Goal: Information Seeking & Learning: Learn about a topic

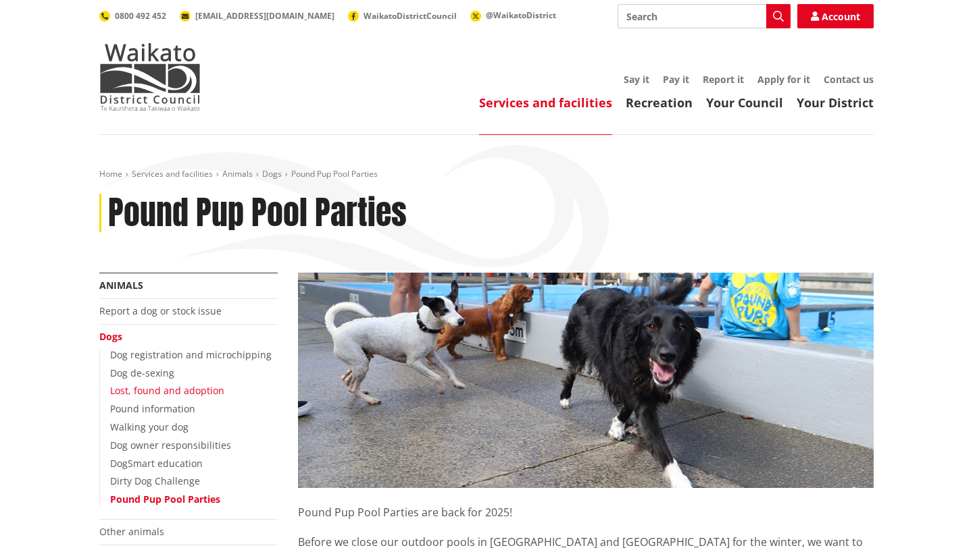
click at [170, 394] on link "Lost, found and adoption" at bounding box center [167, 390] width 114 height 13
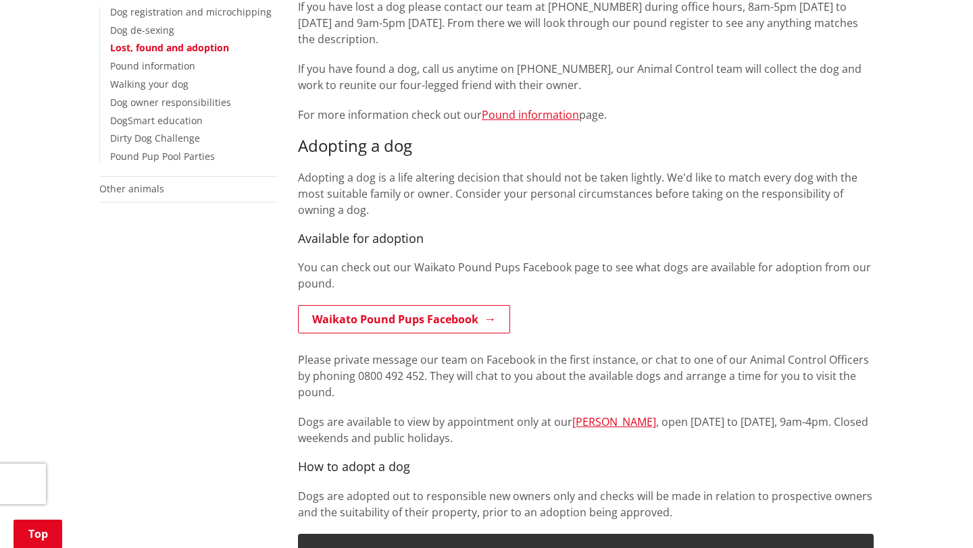
scroll to position [326, 0]
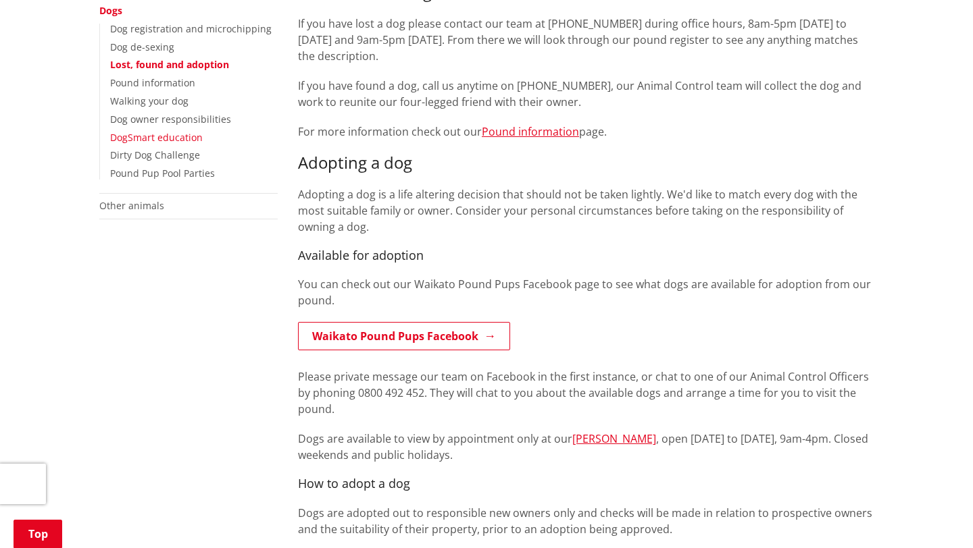
click at [198, 132] on link "DogSmart education" at bounding box center [156, 137] width 93 height 13
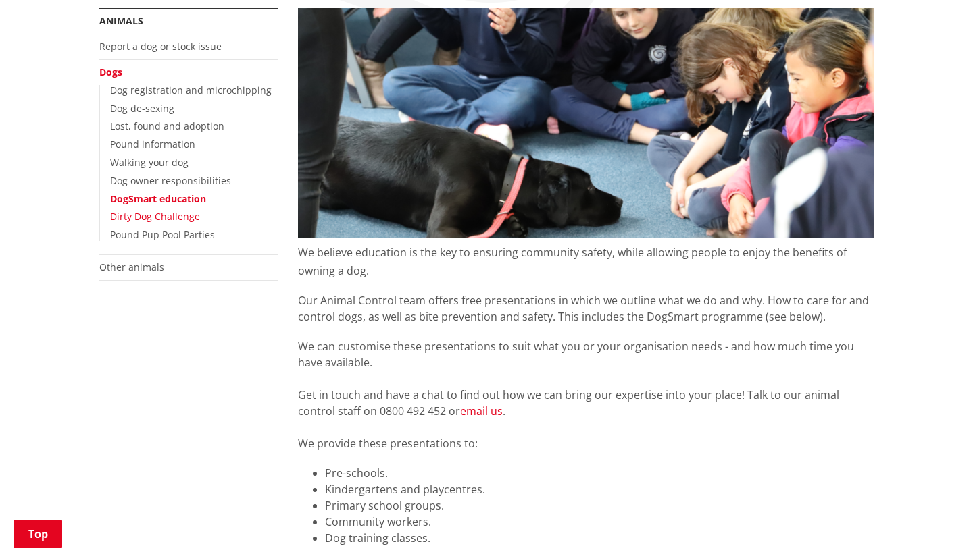
scroll to position [257, 0]
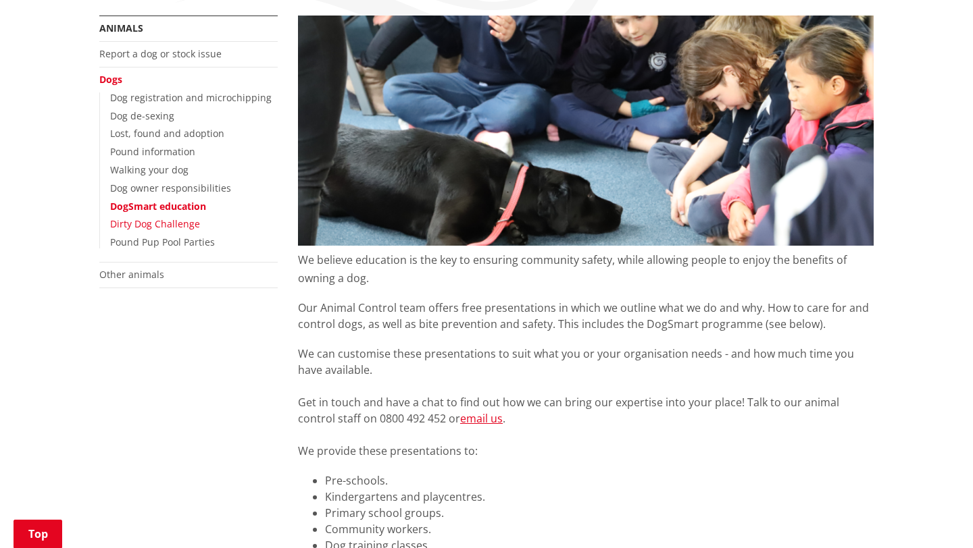
click at [165, 228] on link "Dirty Dog Challenge" at bounding box center [155, 223] width 90 height 13
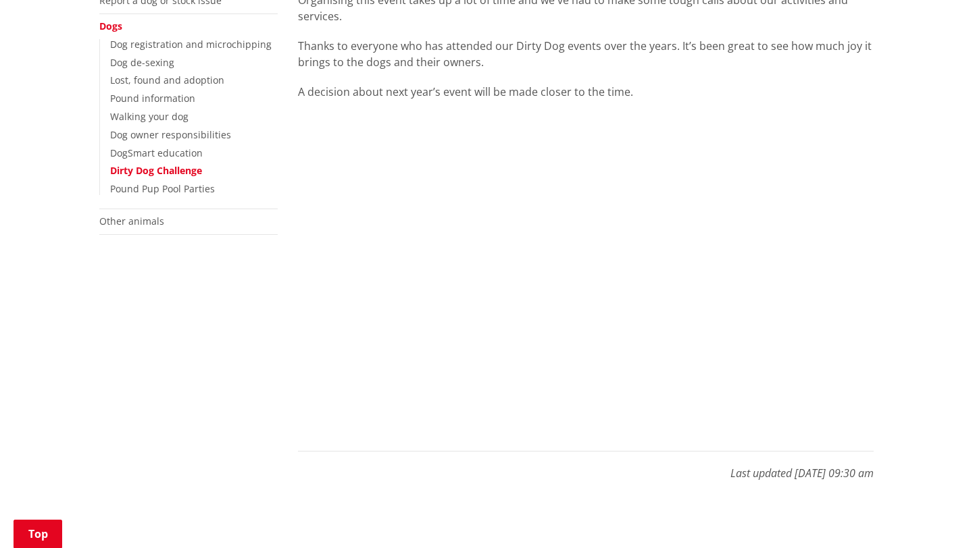
scroll to position [307, 0]
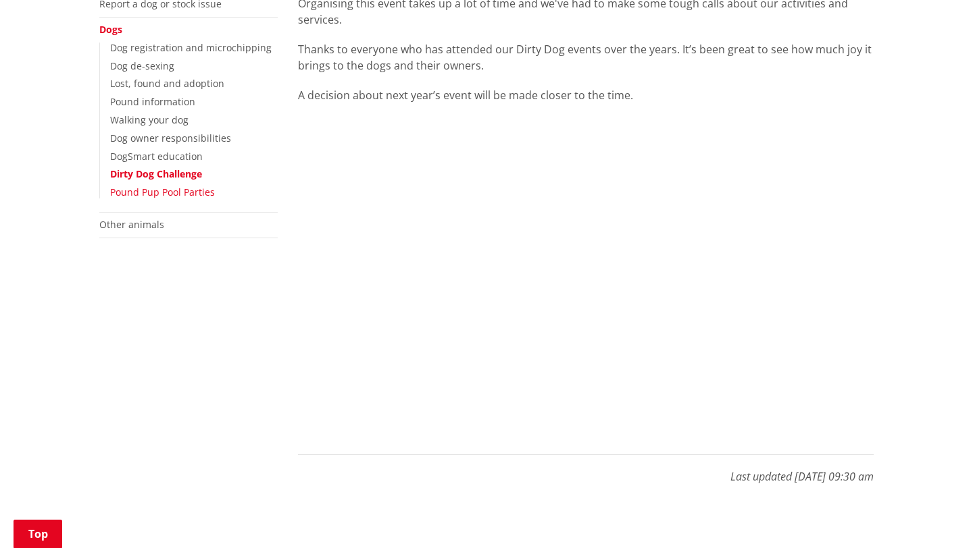
click at [186, 195] on link "Pound Pup Pool Parties" at bounding box center [162, 192] width 105 height 13
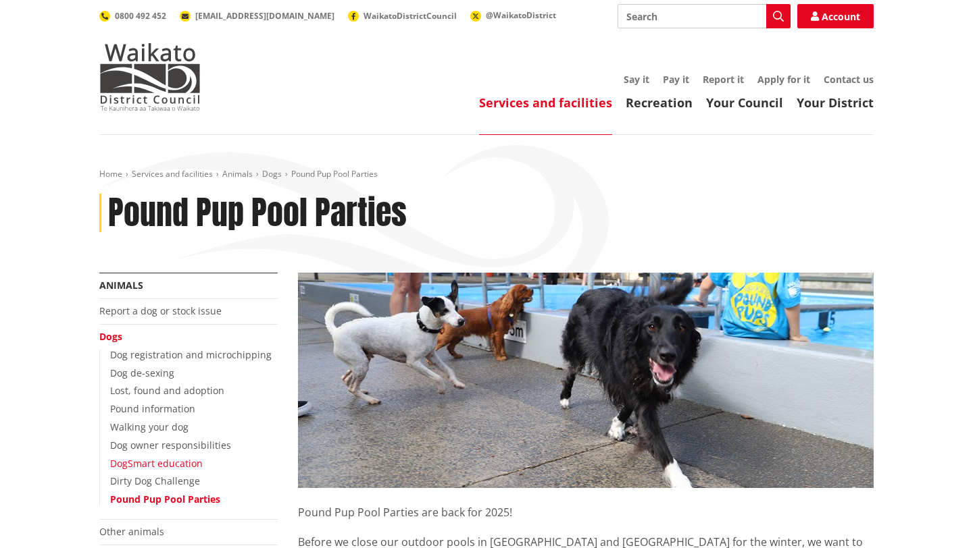
click at [167, 465] on link "DogSmart education" at bounding box center [156, 463] width 93 height 13
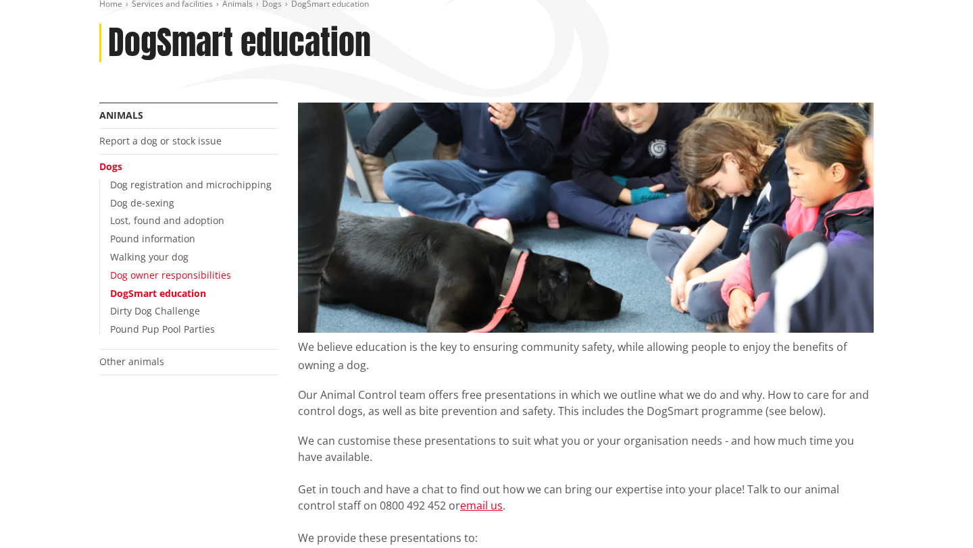
scroll to position [244, 0]
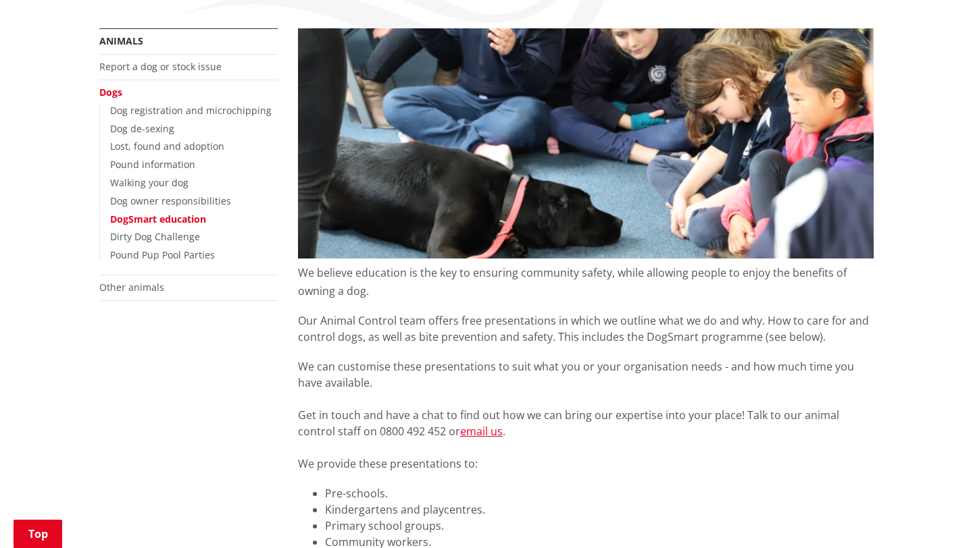
click at [197, 209] on ul "Dog registration and microchipping Dog de-sexing Lost, found and adoption Pound…" at bounding box center [188, 183] width 178 height 156
click at [196, 204] on link "Dog owner responsibilities" at bounding box center [170, 201] width 121 height 13
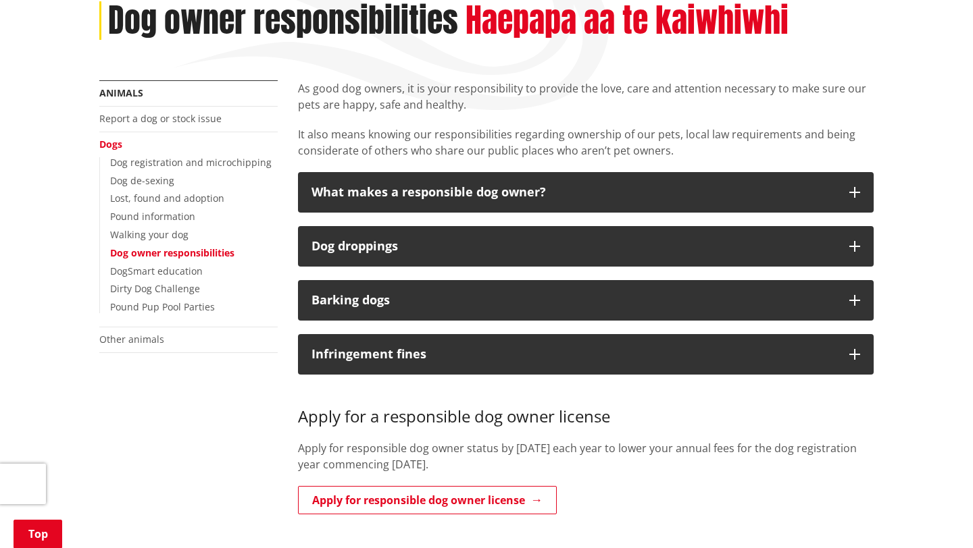
scroll to position [233, 0]
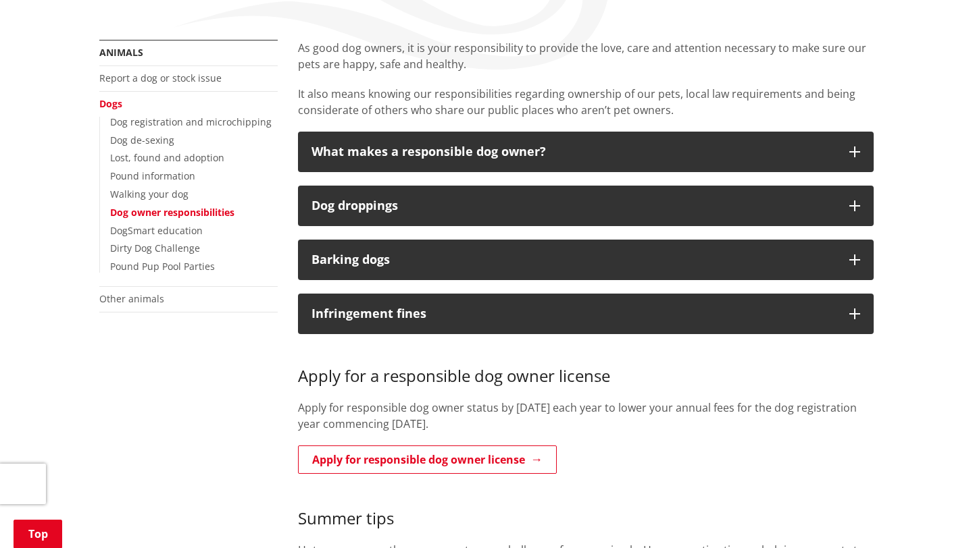
click at [316, 130] on div "As good dog owners, it is your responsibility to provide the love, care and att…" at bounding box center [586, 544] width 596 height 1008
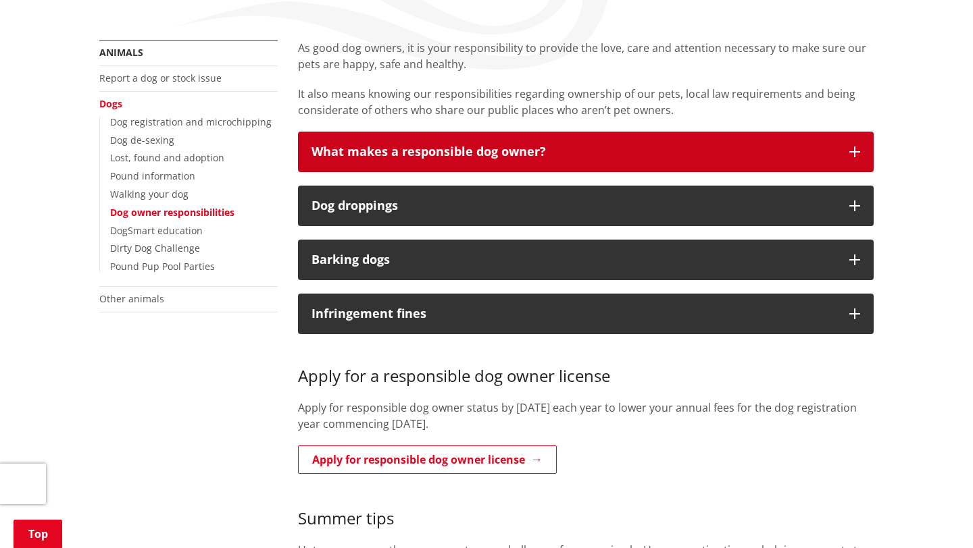
click at [316, 145] on h3 "What makes a responsible dog owner?" at bounding box center [573, 152] width 524 height 14
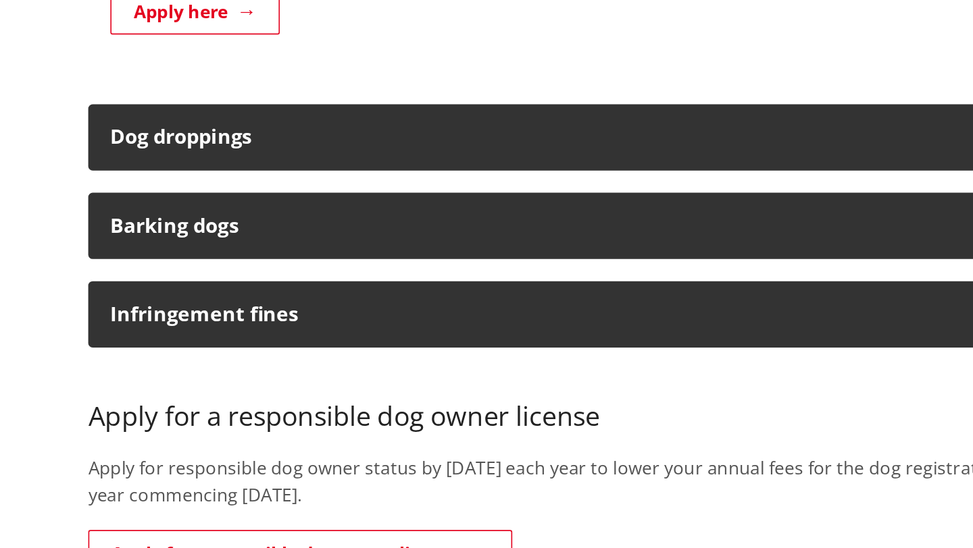
scroll to position [1051, 0]
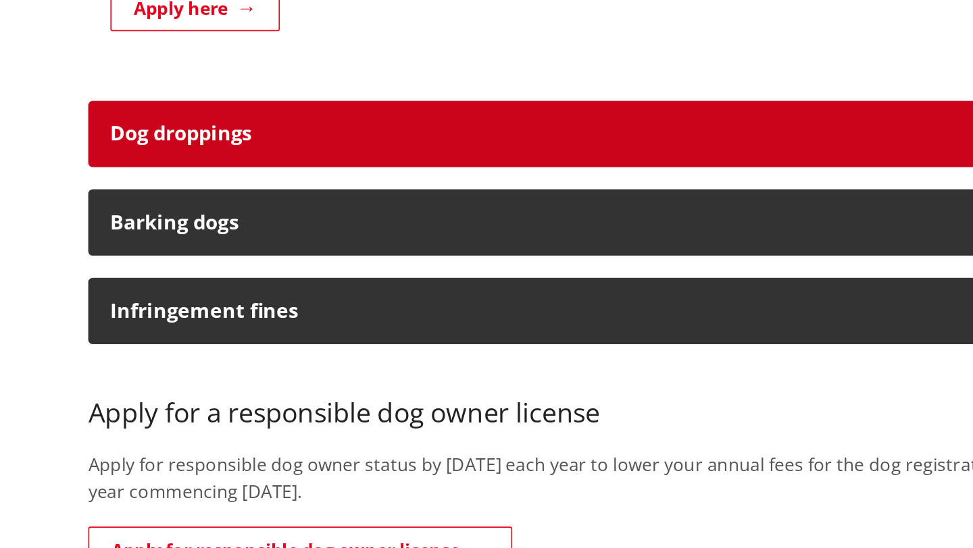
click at [455, 283] on button "Dog droppings" at bounding box center [585, 295] width 575 height 41
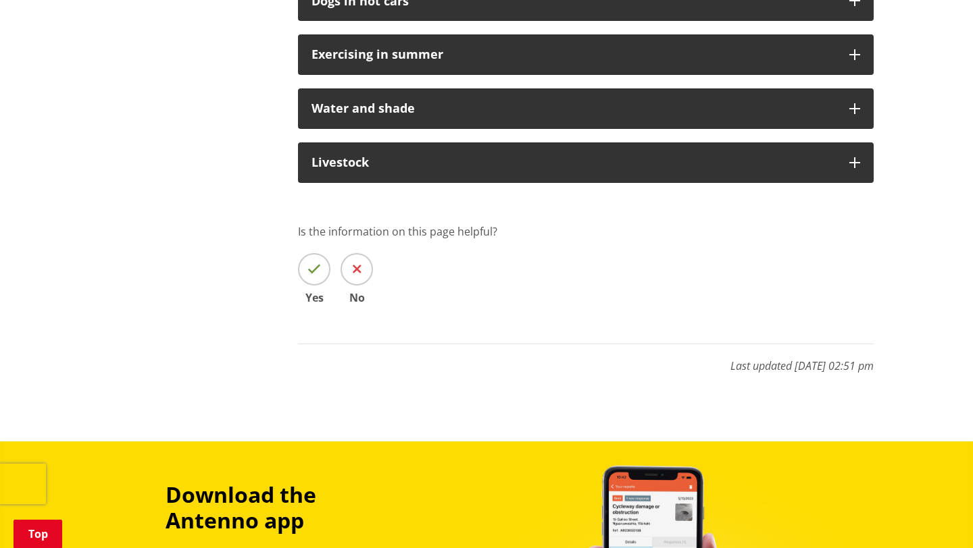
scroll to position [1919, 0]
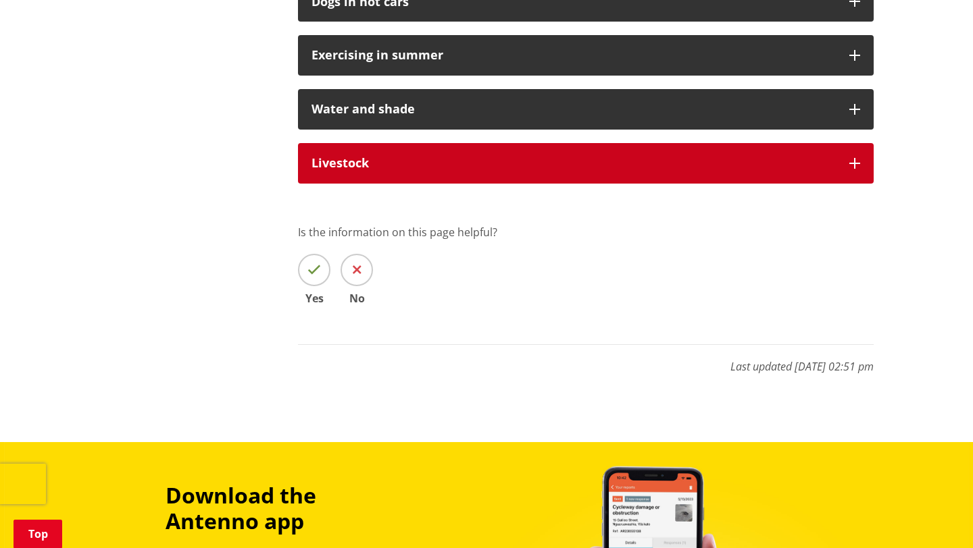
click at [336, 167] on div "Livestock" at bounding box center [573, 164] width 524 height 14
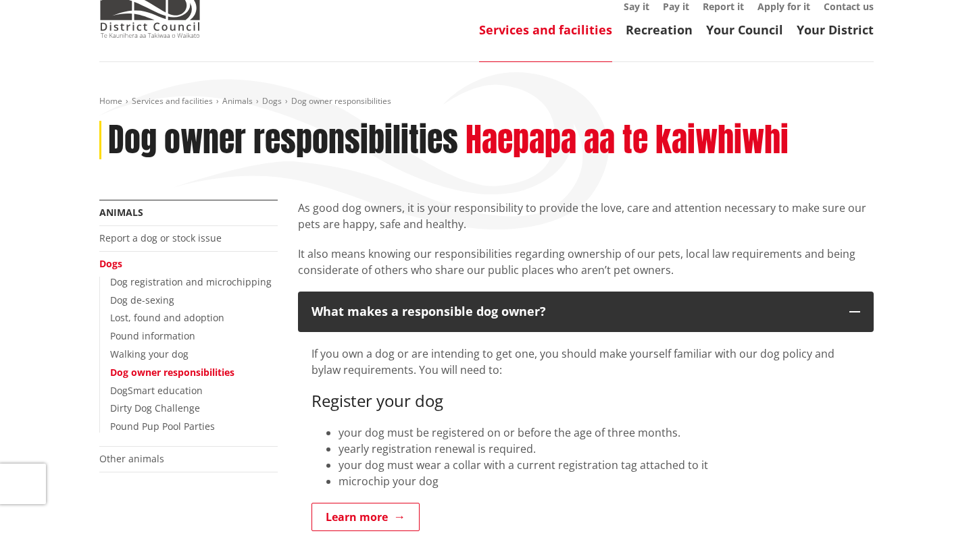
scroll to position [88, 0]
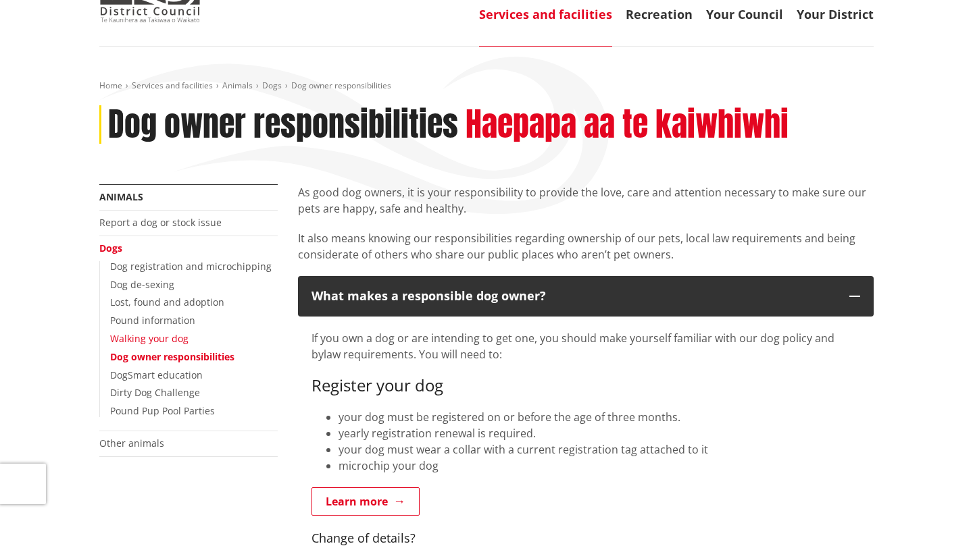
click at [173, 340] on link "Walking your dog" at bounding box center [149, 338] width 78 height 13
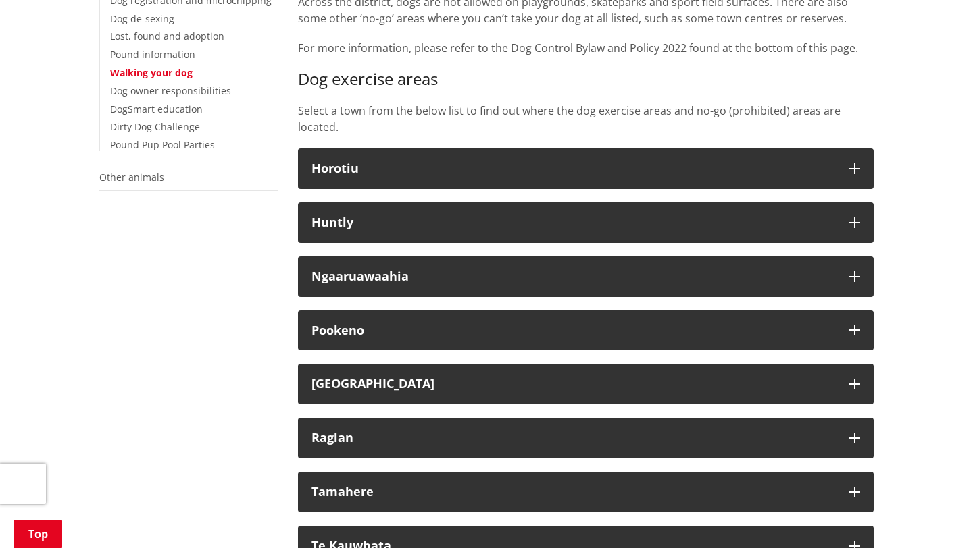
scroll to position [351, 0]
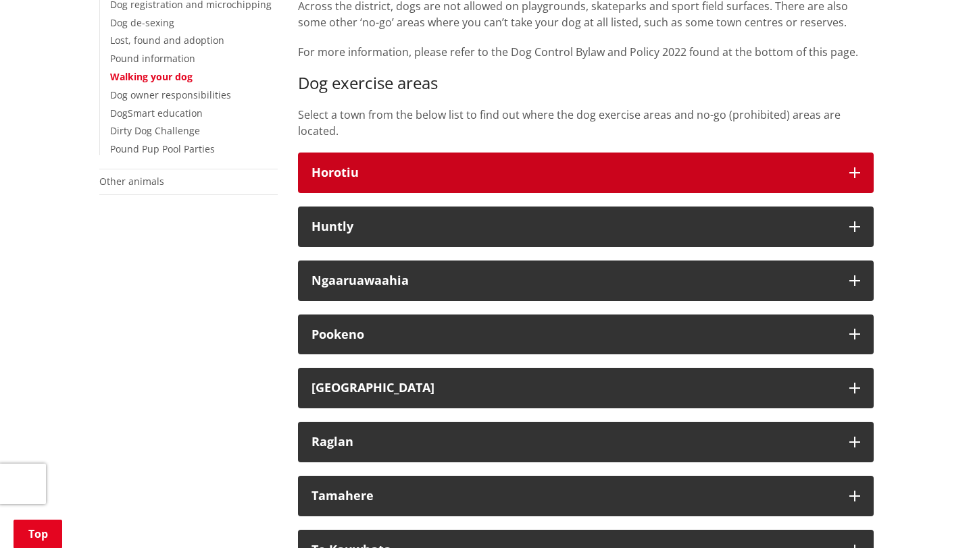
click at [458, 166] on h3 "Horotiu" at bounding box center [573, 173] width 524 height 14
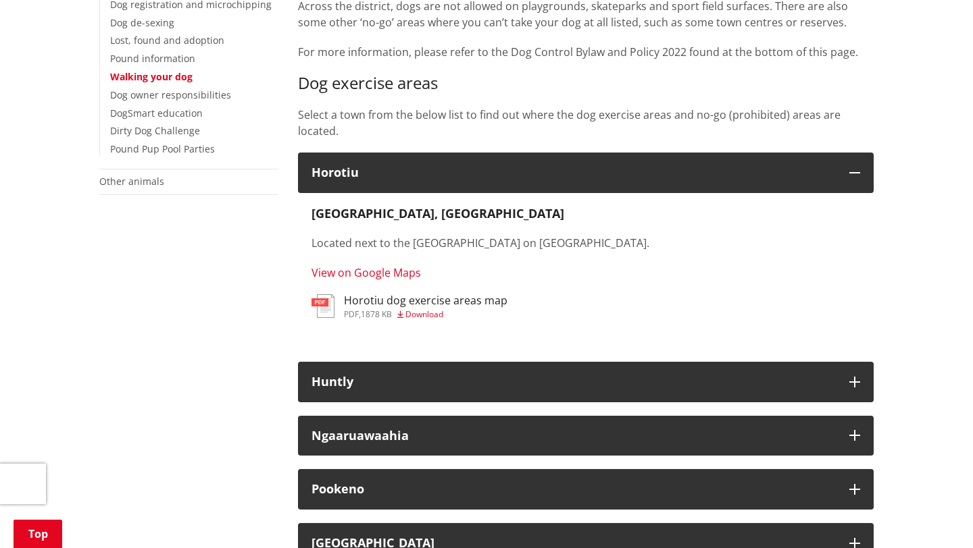
click at [376, 275] on link "View on Google Maps" at bounding box center [365, 272] width 109 height 15
click at [328, 301] on img at bounding box center [322, 306] width 23 height 24
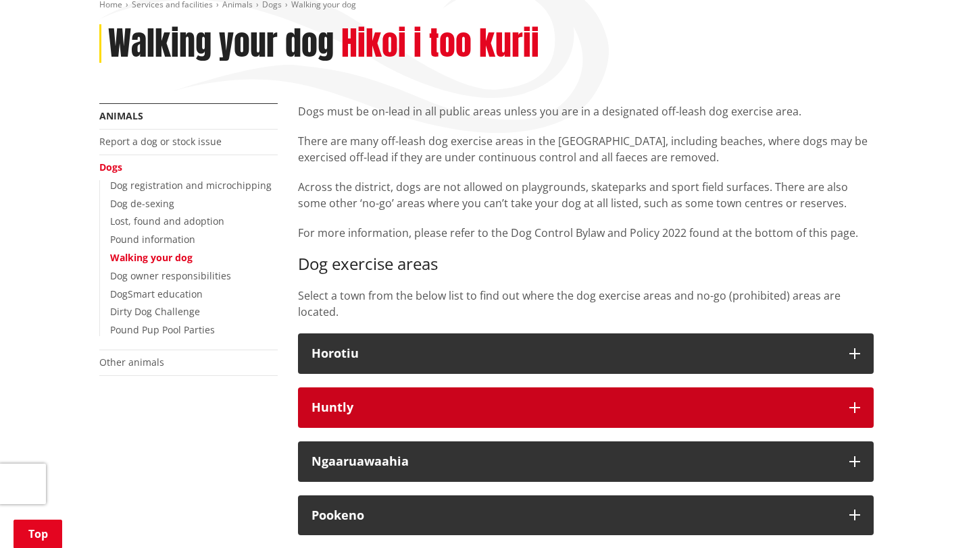
scroll to position [171, 0]
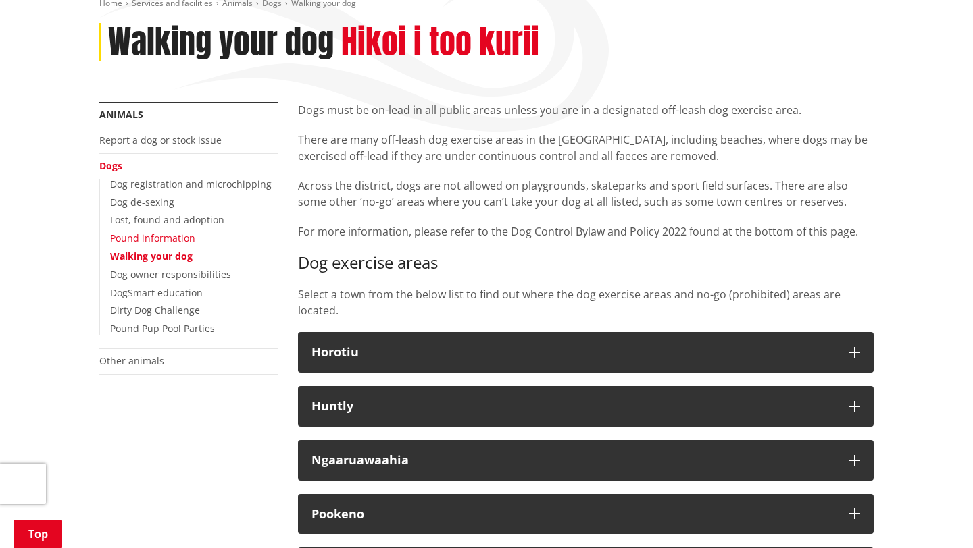
click at [165, 239] on link "Pound information" at bounding box center [152, 238] width 85 height 13
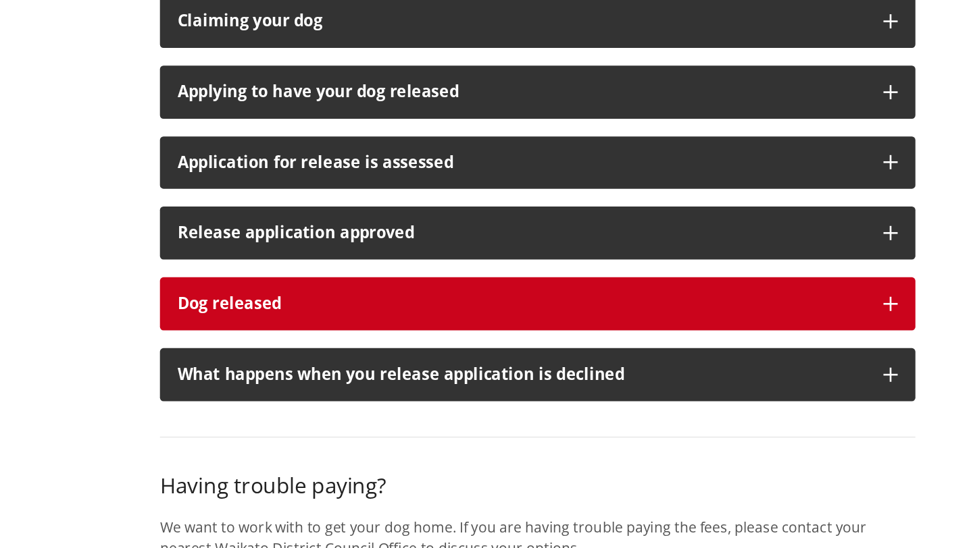
scroll to position [925, 0]
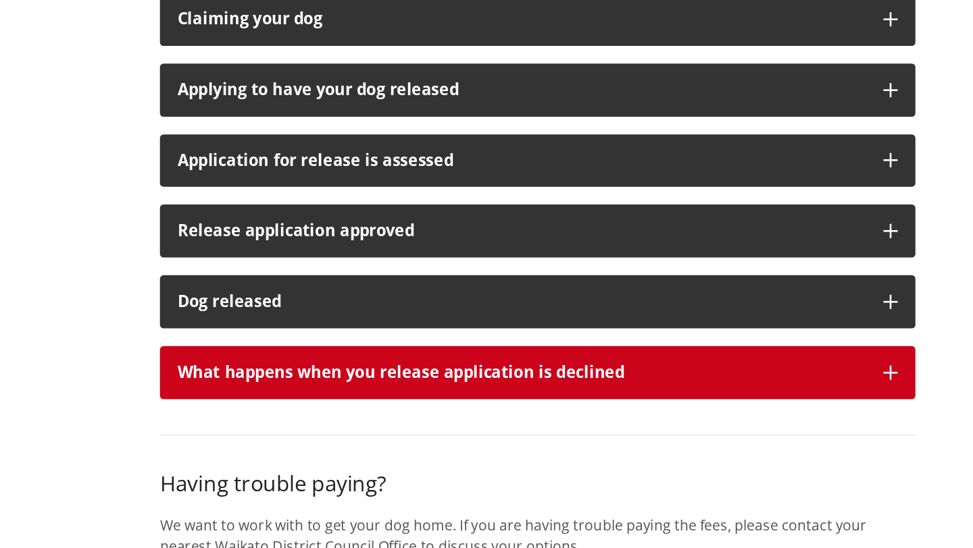
click at [471, 408] on p "What happens when you release application is declined" at bounding box center [573, 415] width 524 height 14
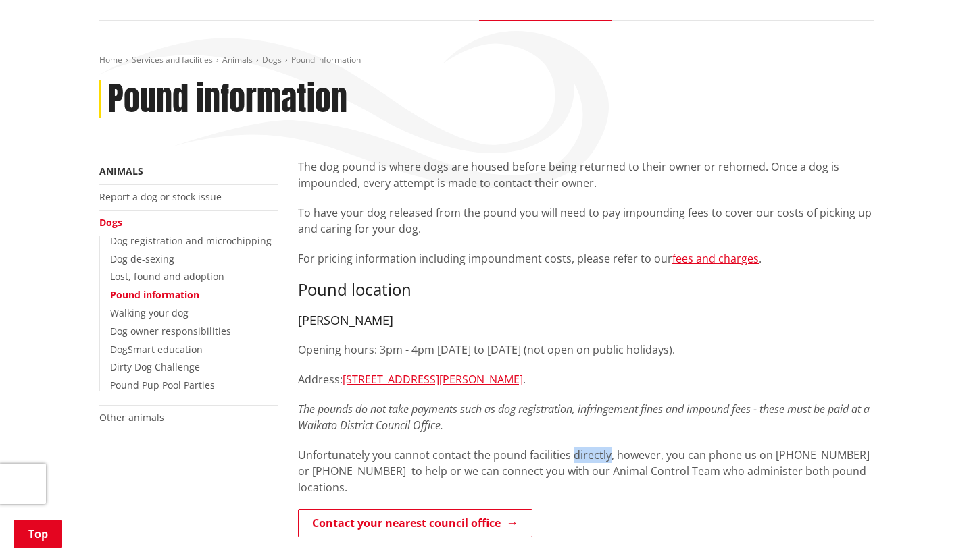
scroll to position [0, 0]
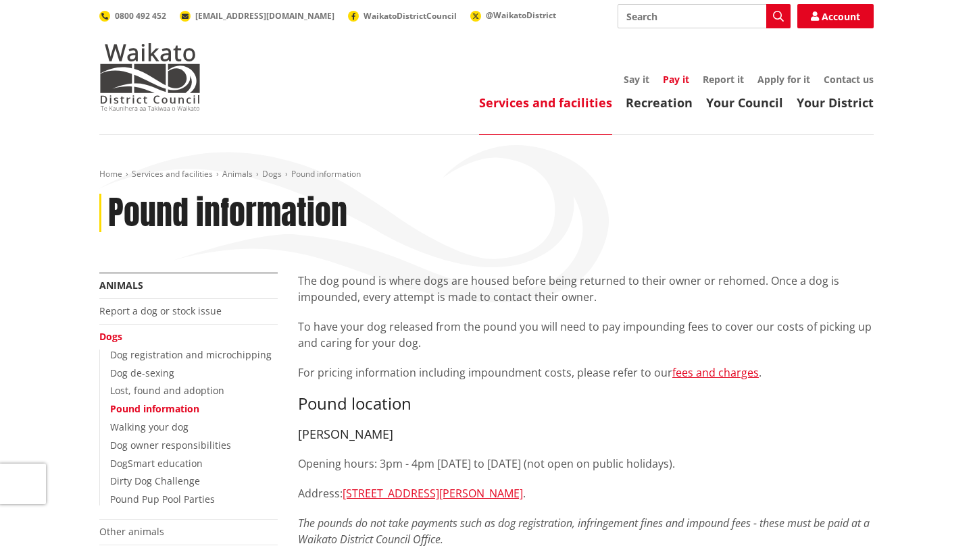
click at [675, 82] on link "Pay it" at bounding box center [676, 79] width 26 height 13
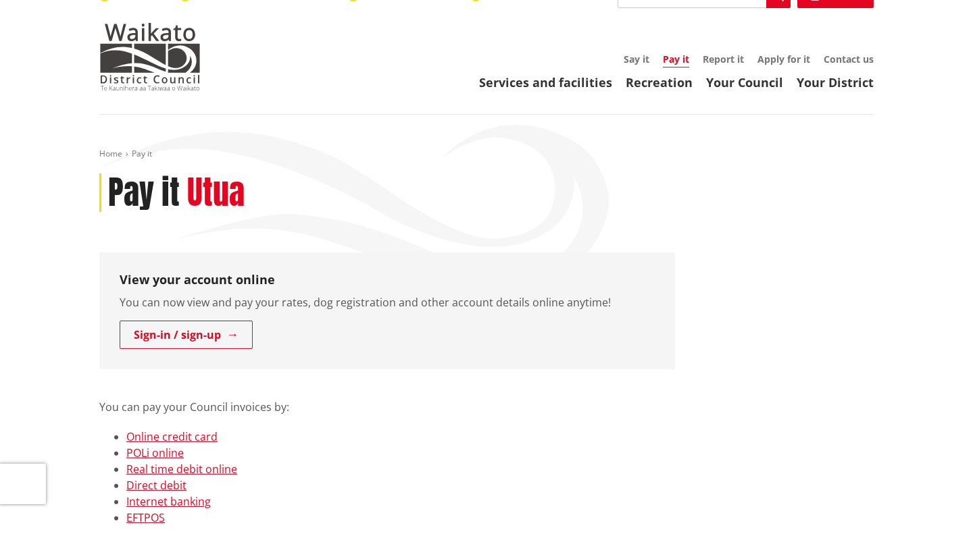
scroll to position [33, 0]
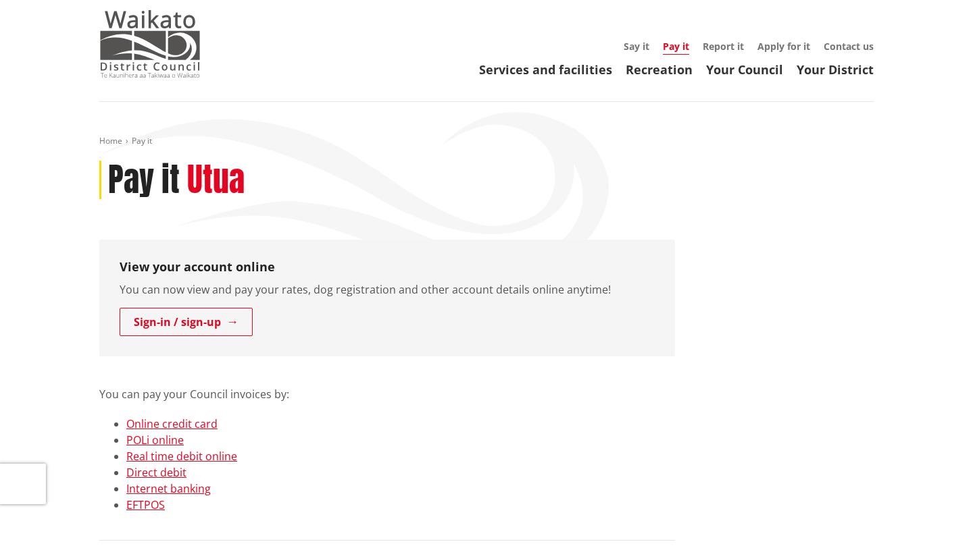
click at [174, 49] on img at bounding box center [149, 44] width 101 height 68
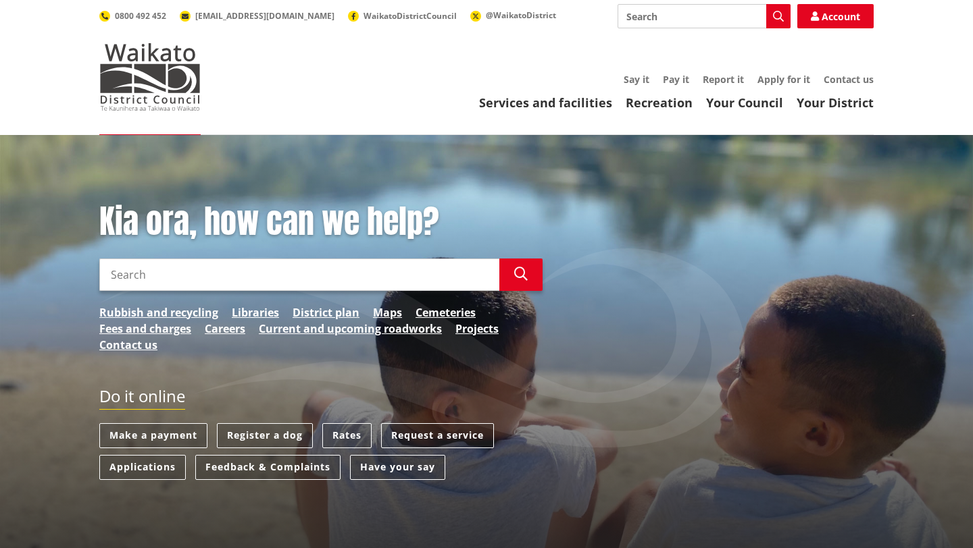
click at [147, 278] on input "Search" at bounding box center [299, 275] width 400 height 32
type input "cats"
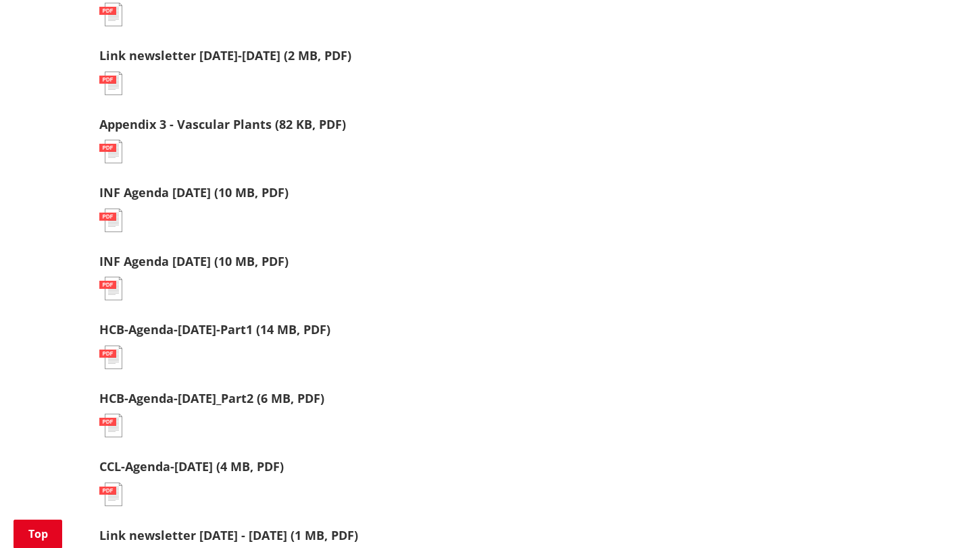
scroll to position [918, 0]
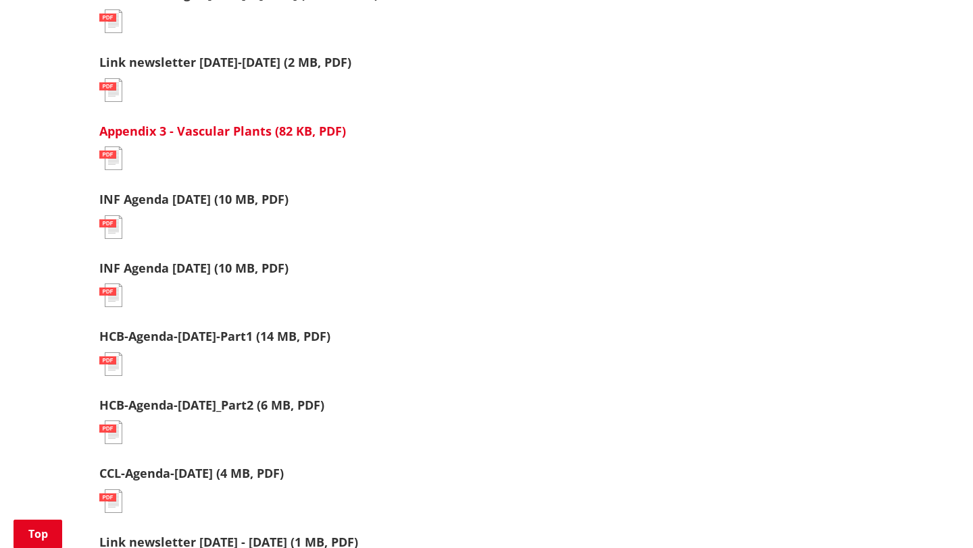
click at [240, 132] on link "Appendix 3 - Vascular Plants (82 KB, PDF)" at bounding box center [222, 131] width 247 height 16
